Goal: Task Accomplishment & Management: Complete application form

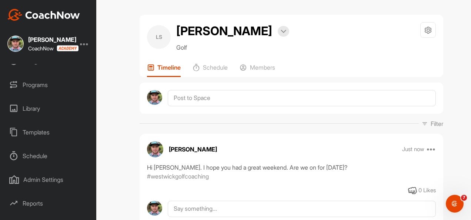
scroll to position [108, 0]
click at [41, 82] on div "Programs" at bounding box center [48, 84] width 89 height 19
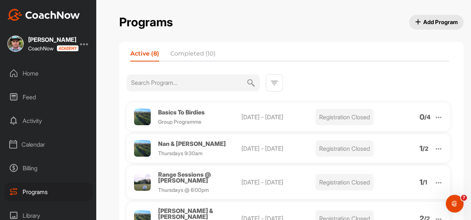
click at [428, 20] on span "Add Program" at bounding box center [437, 22] width 43 height 8
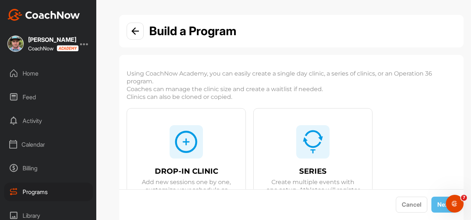
click at [206, 138] on div "DROP-IN CLINIC Add new sessions one by one, customize your schedule as you go!" at bounding box center [186, 176] width 119 height 135
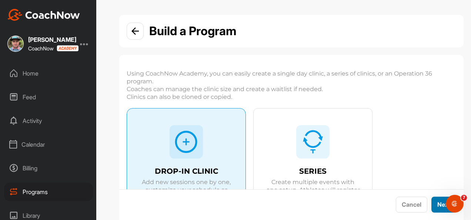
click at [442, 202] on button "Next" at bounding box center [444, 205] width 25 height 16
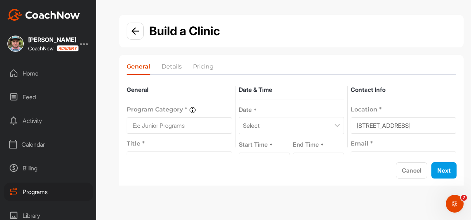
click at [185, 120] on input at bounding box center [180, 126] width 106 height 16
click at [171, 119] on input at bounding box center [180, 126] width 106 height 16
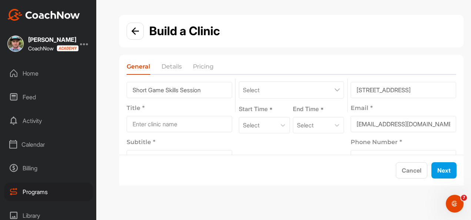
scroll to position [34, 0]
click at [168, 91] on input "Short Game Skills Session" at bounding box center [180, 91] width 106 height 16
click at [174, 91] on input "Skills Session" at bounding box center [180, 91] width 106 height 16
type input "Skills Session - Purposeful Practice"
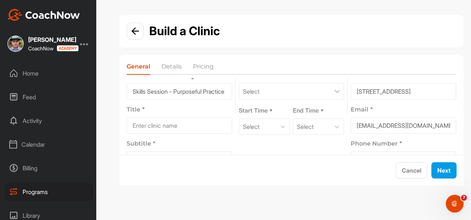
scroll to position [0, 0]
click at [165, 129] on input at bounding box center [180, 126] width 106 height 16
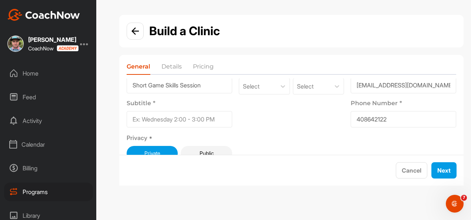
scroll to position [80, 0]
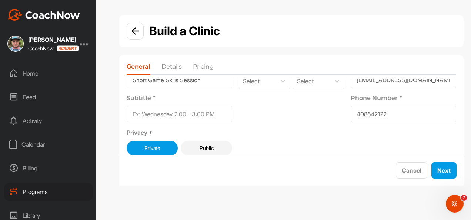
type input "Short Game Skills Session"
click at [154, 109] on input at bounding box center [180, 114] width 106 height 16
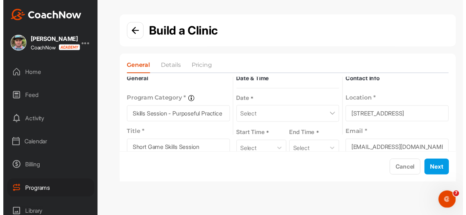
scroll to position [0, 0]
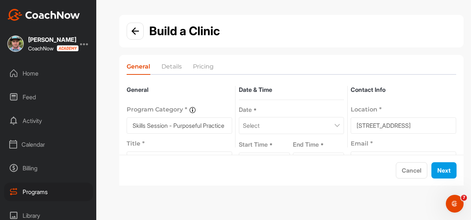
type input "[DATE] @ 11:30am"
click at [337, 126] on div "Select" at bounding box center [292, 125] width 106 height 17
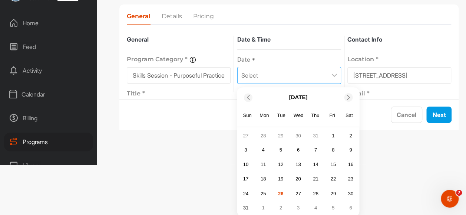
scroll to position [54, 0]
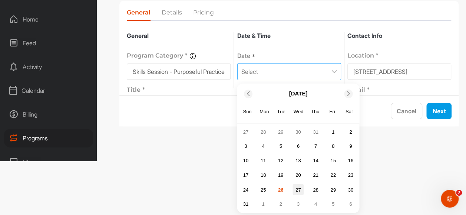
click at [302, 190] on div "27" at bounding box center [297, 189] width 11 height 11
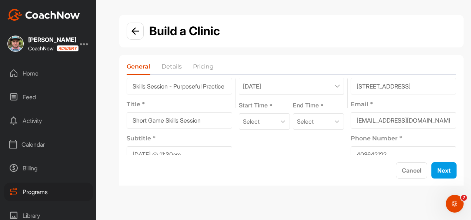
scroll to position [43, 0]
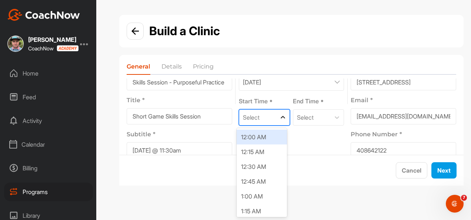
click at [277, 118] on div at bounding box center [283, 117] width 13 height 13
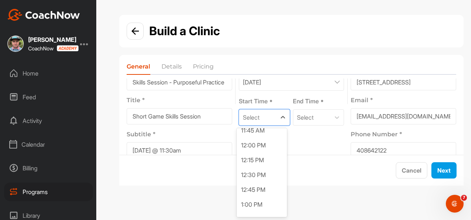
scroll to position [658, 0]
click at [256, 163] on div "11:30 AM" at bounding box center [262, 160] width 50 height 15
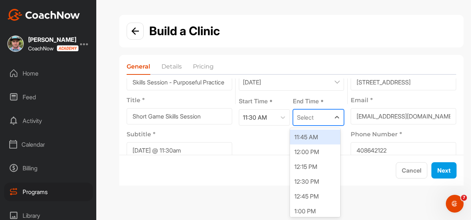
click at [325, 121] on div "Select" at bounding box center [312, 118] width 37 height 16
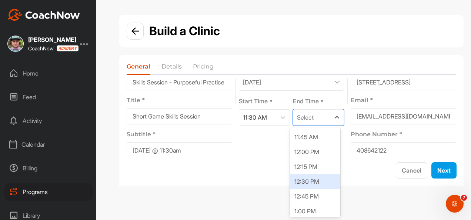
click at [311, 181] on div "12:30 PM" at bounding box center [315, 181] width 50 height 15
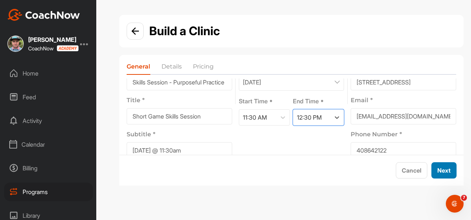
click at [449, 166] on button "Next" at bounding box center [444, 170] width 25 height 16
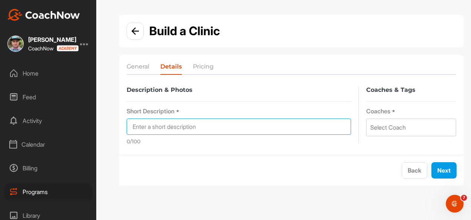
click at [198, 124] on input at bounding box center [239, 127] width 225 height 16
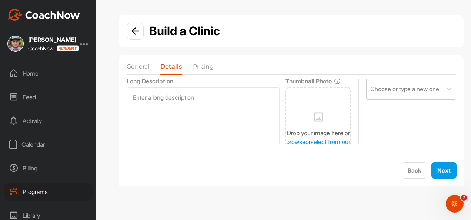
scroll to position [89, 0]
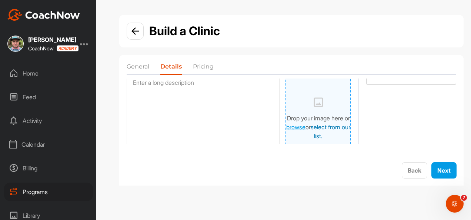
type input "Short Game Skills Session"
click at [334, 130] on link "select from our list." at bounding box center [331, 131] width 40 height 16
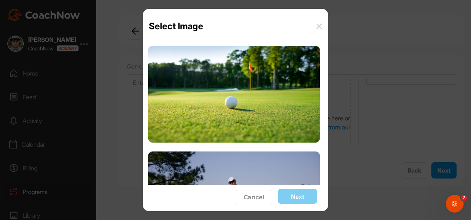
click at [257, 198] on button "Cancel" at bounding box center [254, 197] width 36 height 16
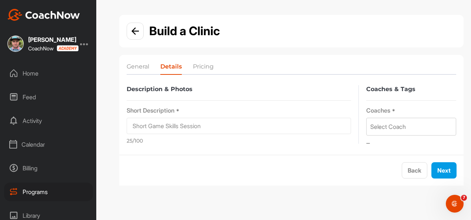
scroll to position [0, 0]
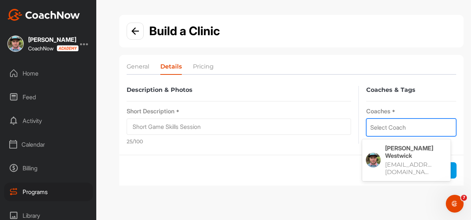
click at [416, 130] on div "Select Coach" at bounding box center [411, 127] width 89 height 17
click at [406, 151] on p "[PERSON_NAME]" at bounding box center [417, 152] width 62 height 15
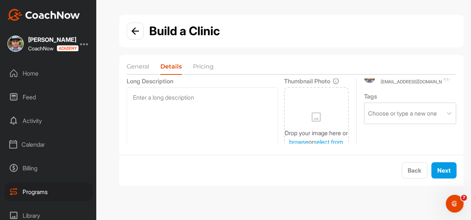
scroll to position [74, 0]
click at [429, 118] on div "Choose or type a new one" at bounding box center [402, 113] width 69 height 9
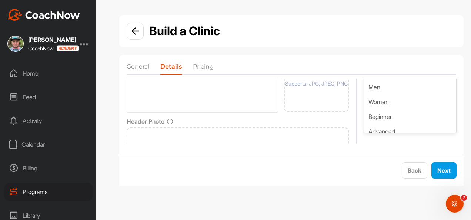
scroll to position [138, 0]
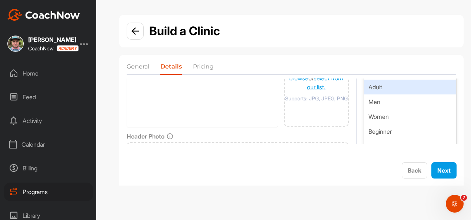
click at [417, 88] on div "Adult" at bounding box center [410, 87] width 92 height 15
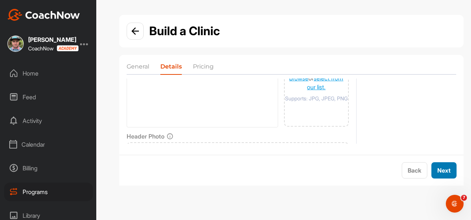
click at [441, 173] on button "Next" at bounding box center [444, 170] width 25 height 16
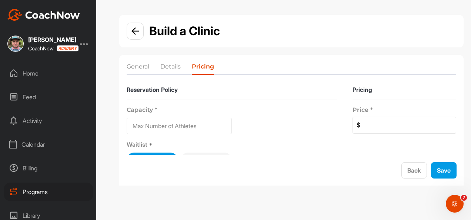
click at [177, 126] on input at bounding box center [179, 126] width 105 height 16
type input "1"
click at [397, 128] on input at bounding box center [409, 125] width 96 height 16
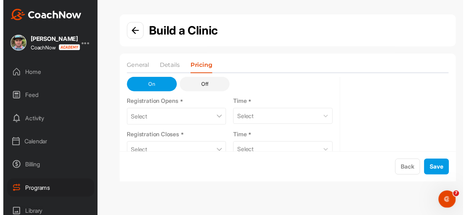
scroll to position [89, 0]
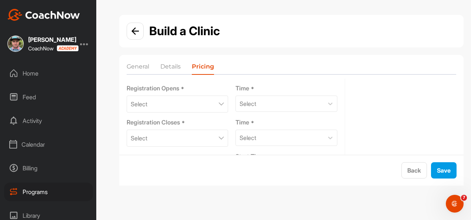
type input "0"
click at [216, 102] on div "Select" at bounding box center [178, 104] width 102 height 17
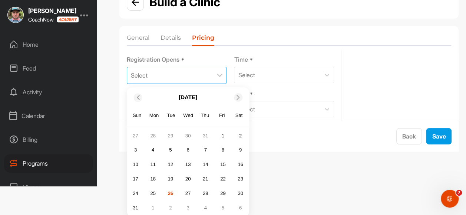
scroll to position [33, 0]
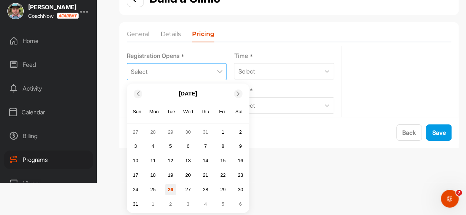
click at [172, 193] on div "26" at bounding box center [170, 189] width 11 height 11
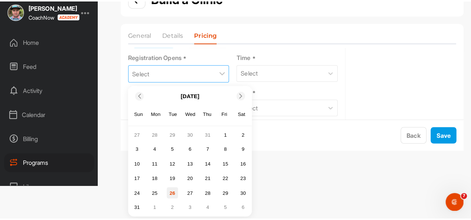
scroll to position [0, 0]
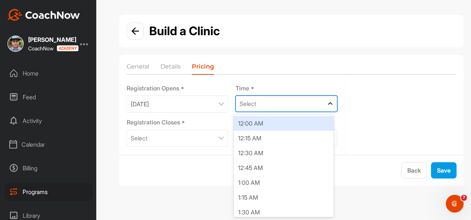
click at [327, 100] on icon at bounding box center [330, 103] width 7 height 7
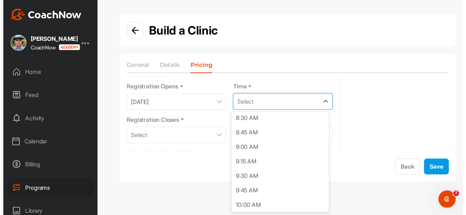
scroll to position [503, 0]
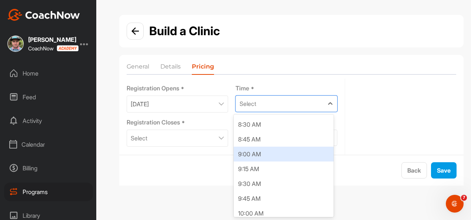
click at [274, 150] on div "9:00 AM" at bounding box center [284, 154] width 100 height 15
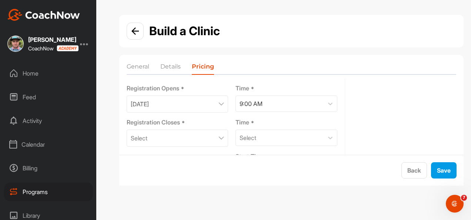
click at [214, 136] on div "Select" at bounding box center [178, 138] width 102 height 17
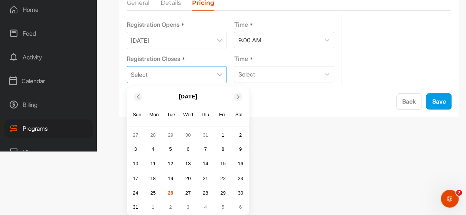
scroll to position [67, 0]
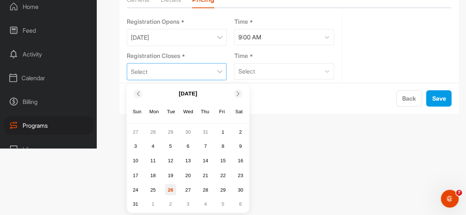
click at [170, 188] on div "26" at bounding box center [170, 189] width 11 height 11
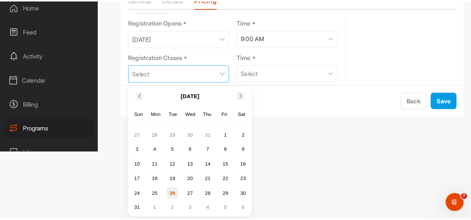
scroll to position [0, 0]
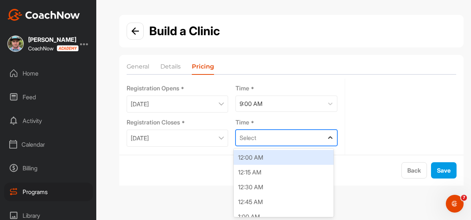
click at [327, 139] on icon at bounding box center [330, 137] width 7 height 7
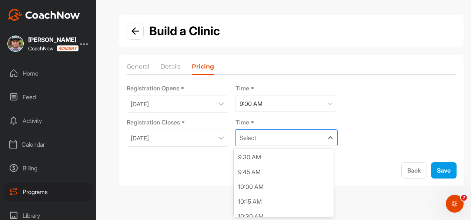
scroll to position [542, 0]
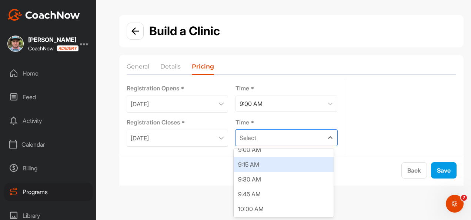
click at [289, 167] on div "9:15 AM" at bounding box center [284, 164] width 100 height 15
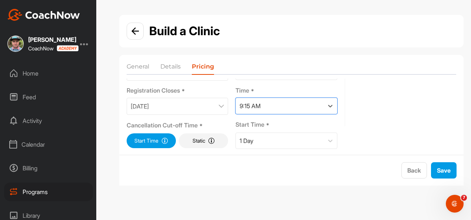
scroll to position [121, 0]
click at [439, 173] on button "Save" at bounding box center [444, 170] width 26 height 16
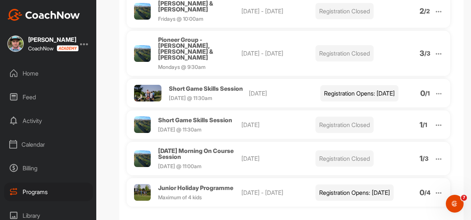
scroll to position [217, 0]
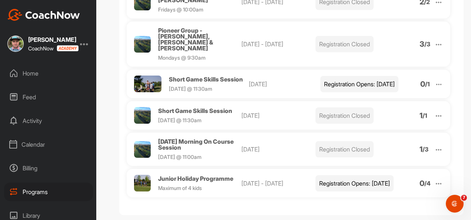
click at [83, 42] on div at bounding box center [84, 43] width 9 height 9
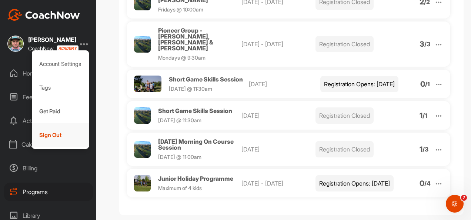
click at [47, 137] on div "Sign Out" at bounding box center [60, 135] width 57 height 24
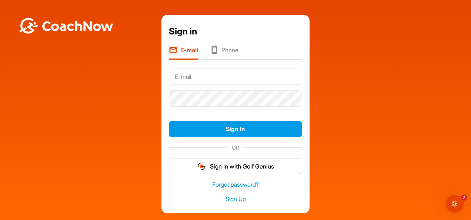
type input "[EMAIL_ADDRESS][DOMAIN_NAME]"
